Goal: Task Accomplishment & Management: Manage account settings

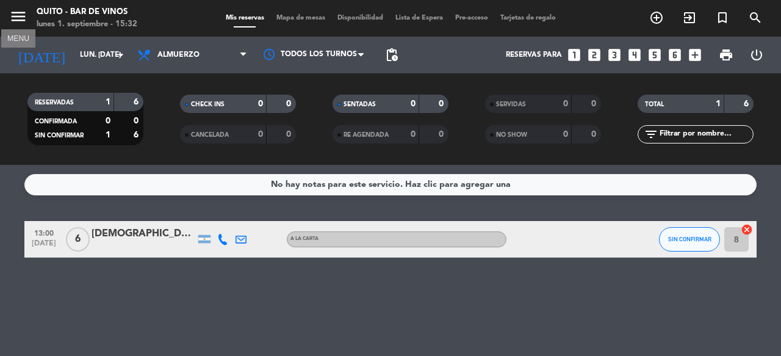
click at [18, 13] on icon "menu" at bounding box center [18, 16] width 18 height 18
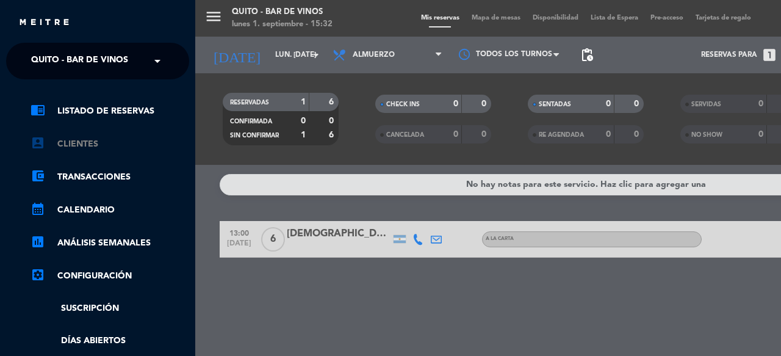
click at [87, 145] on link "account_box Clientes" at bounding box center [110, 144] width 159 height 15
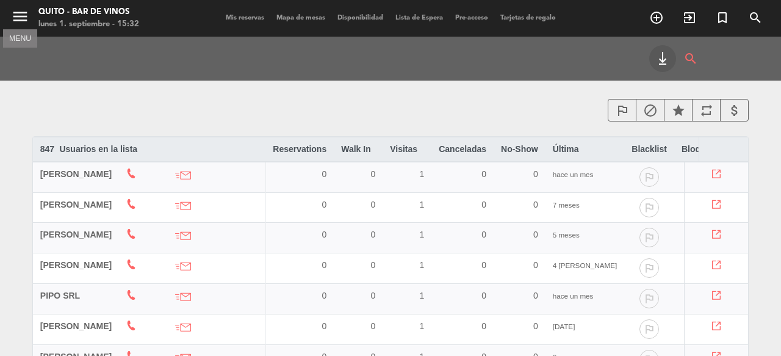
click at [19, 15] on icon "menu" at bounding box center [20, 16] width 18 height 18
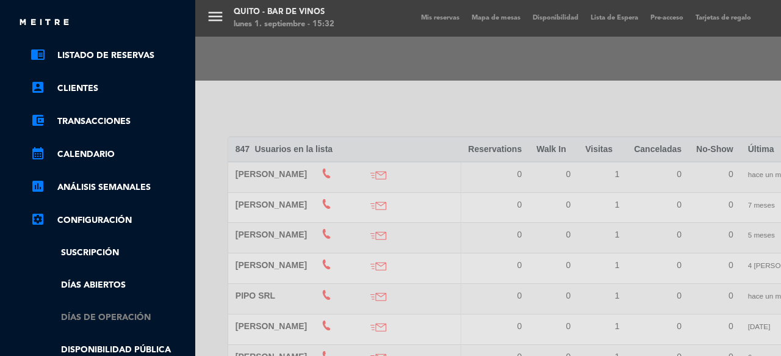
scroll to position [10, 0]
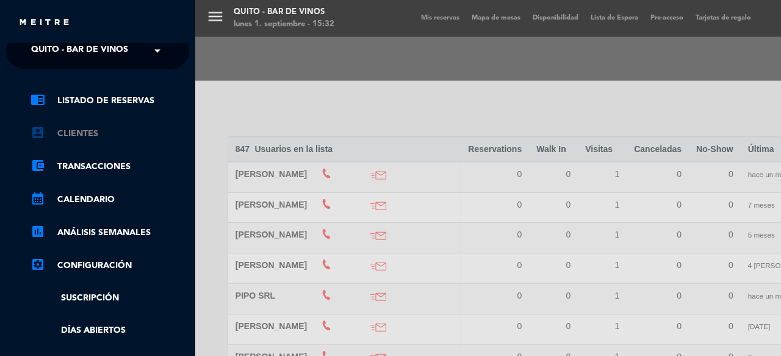
click at [81, 134] on link "account_box Clientes" at bounding box center [110, 133] width 159 height 15
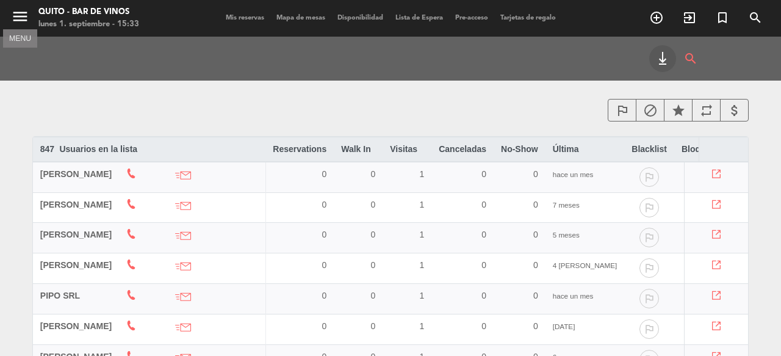
click at [29, 24] on icon "menu" at bounding box center [20, 16] width 18 height 18
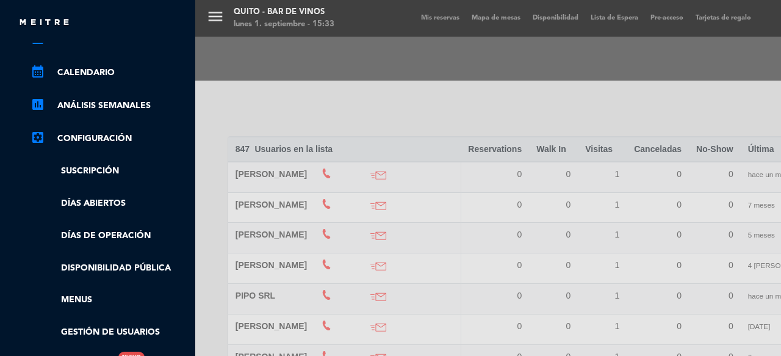
scroll to position [0, 0]
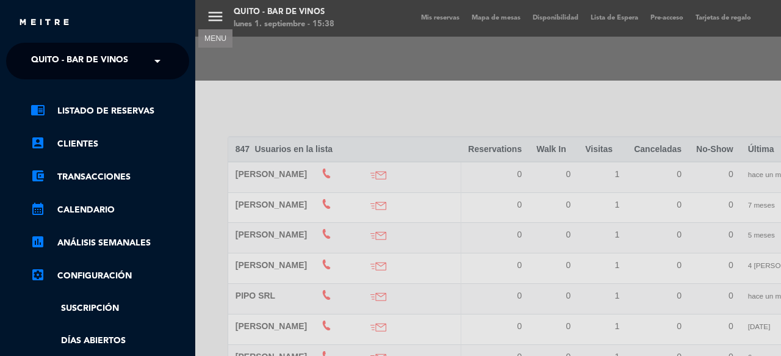
click at [459, 88] on div "menu MENU [GEOGRAPHIC_DATA] - Bar de Vinos lunes 1. septiembre - 15:38 Mis rese…" at bounding box center [585, 178] width 781 height 356
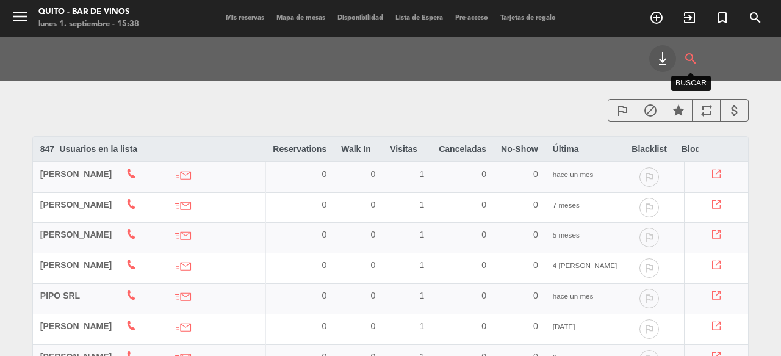
click at [691, 62] on icon "search" at bounding box center [691, 58] width 15 height 27
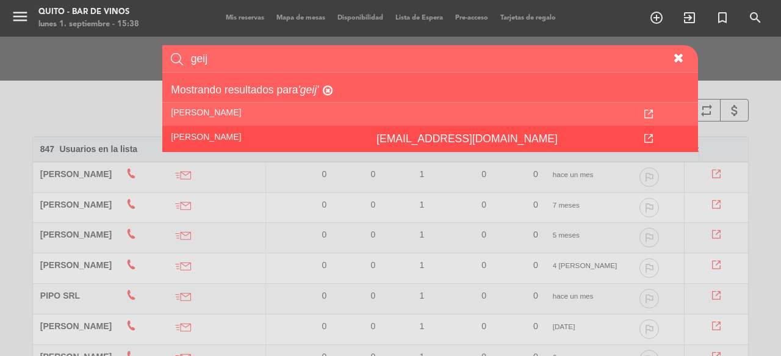
type input "geij"
click at [377, 133] on icon "[EMAIL_ADDRESS][DOMAIN_NAME]" at bounding box center [467, 138] width 181 height 12
click at [652, 137] on icon at bounding box center [648, 138] width 9 height 9
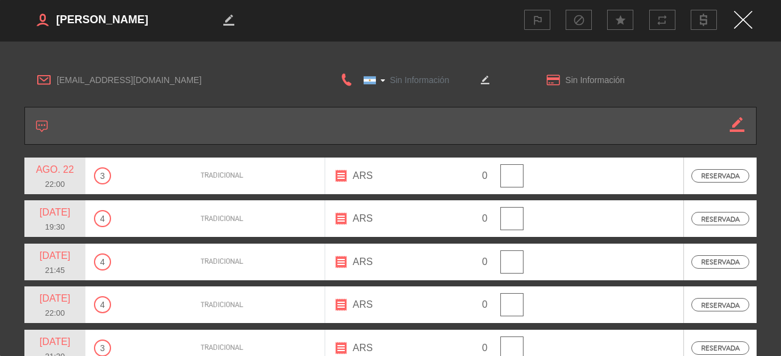
type input "[PHONE_NUMBER]"
click at [745, 29] on div "outlined_flag block star repeat" at bounding box center [570, 20] width 364 height 20
click at [745, 20] on img "Close" at bounding box center [743, 20] width 18 height 18
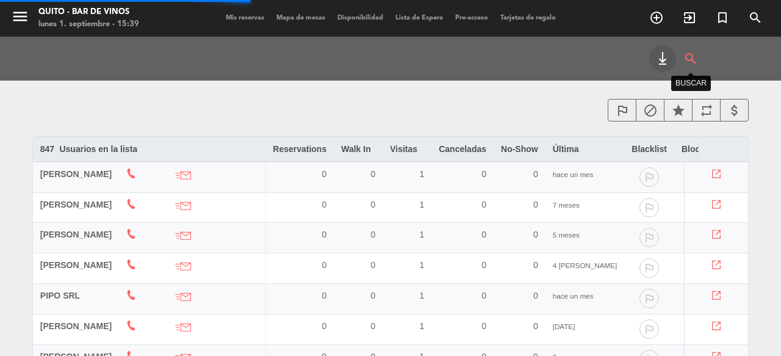
click at [690, 57] on icon "search" at bounding box center [691, 58] width 15 height 27
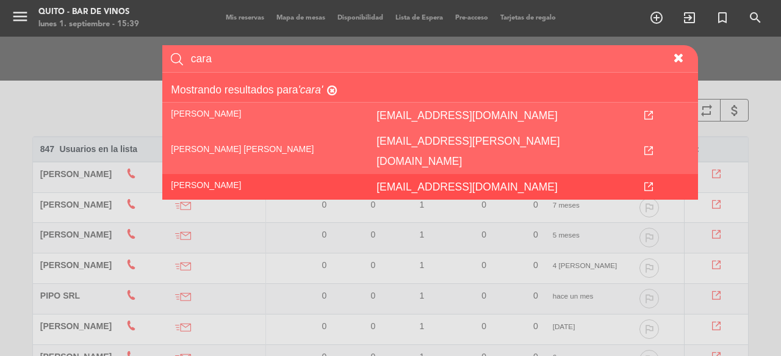
type input "cara"
click at [242, 174] on td "[PERSON_NAME]" at bounding box center [265, 187] width 206 height 26
click at [657, 174] on td at bounding box center [648, 187] width 99 height 26
click at [650, 182] on icon at bounding box center [648, 186] width 9 height 9
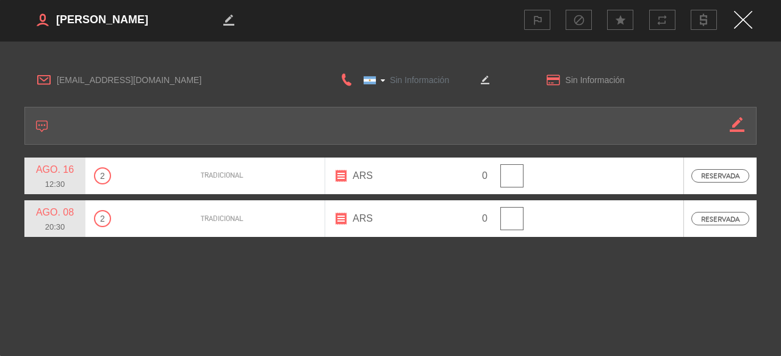
type input "[PHONE_NUMBER]"
